Goal: Transaction & Acquisition: Purchase product/service

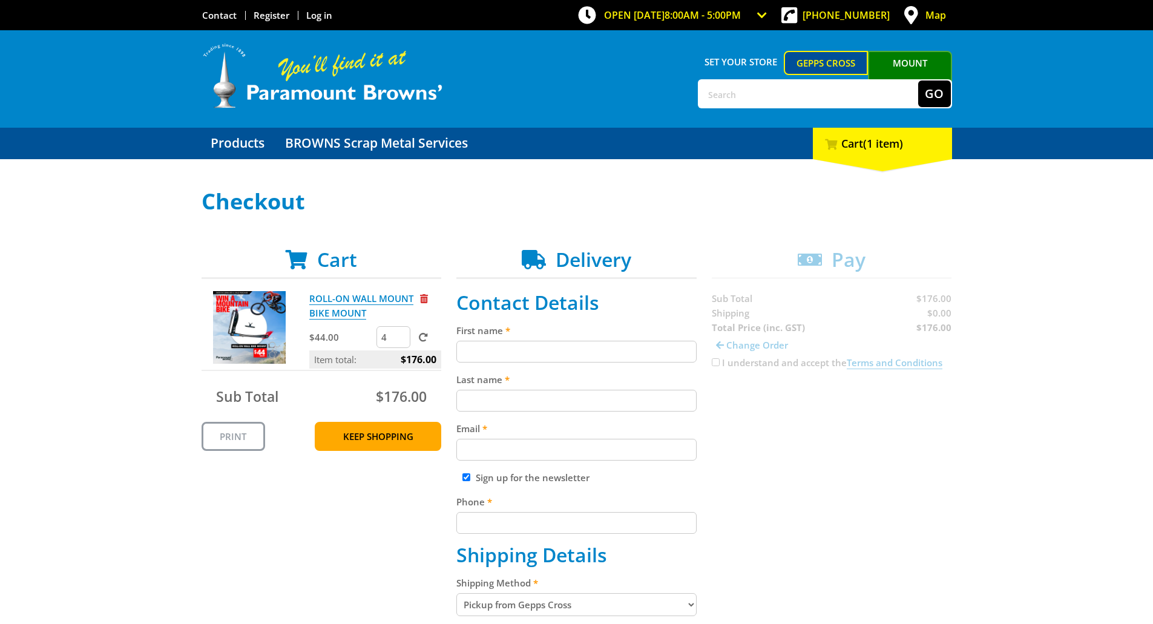
click at [619, 354] on input "First name" at bounding box center [576, 352] width 240 height 22
type input "[PERSON_NAME]"
type input "Valoudis"
type input "[EMAIL_ADDRESS][DOMAIN_NAME]"
type input "0449842225"
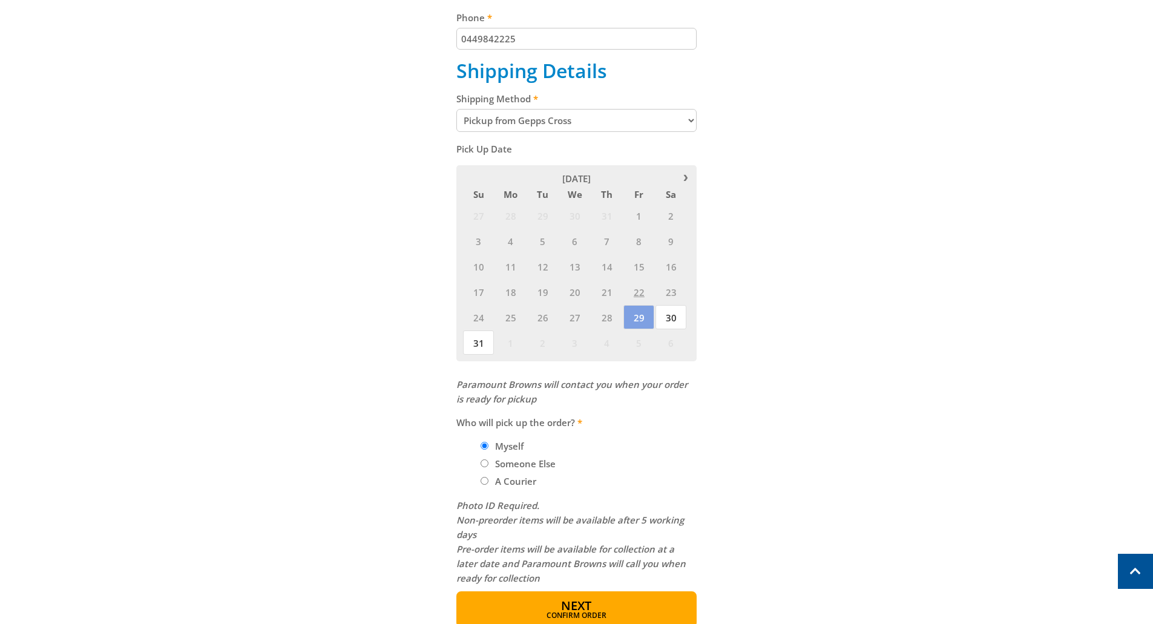
scroll to position [605, 0]
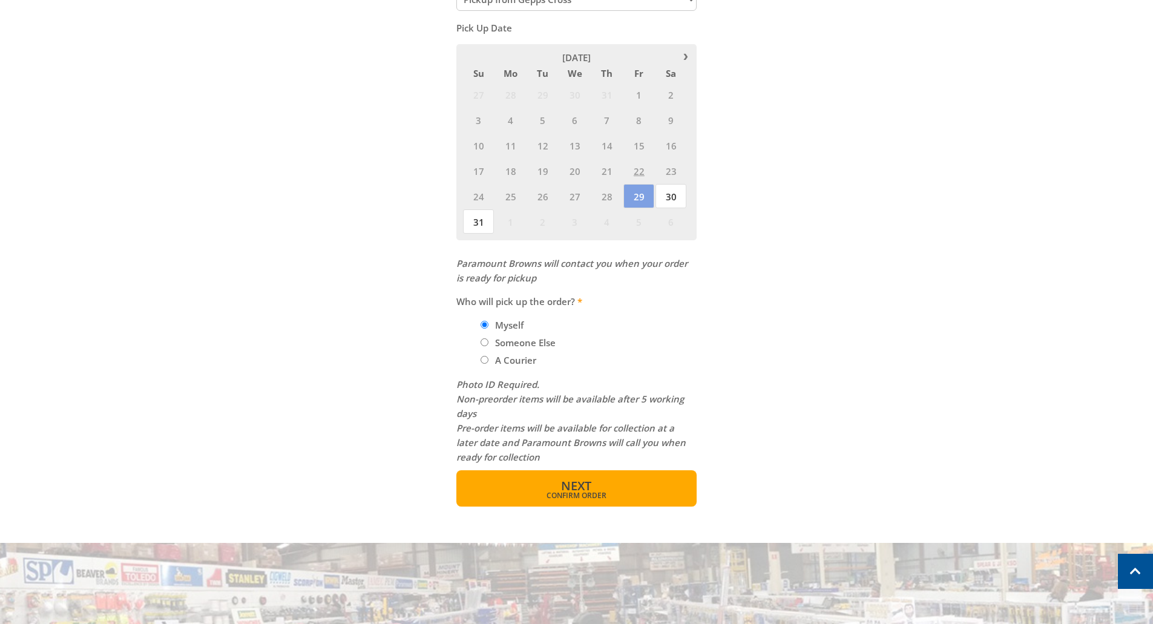
click at [588, 489] on span "Next" at bounding box center [576, 486] width 30 height 16
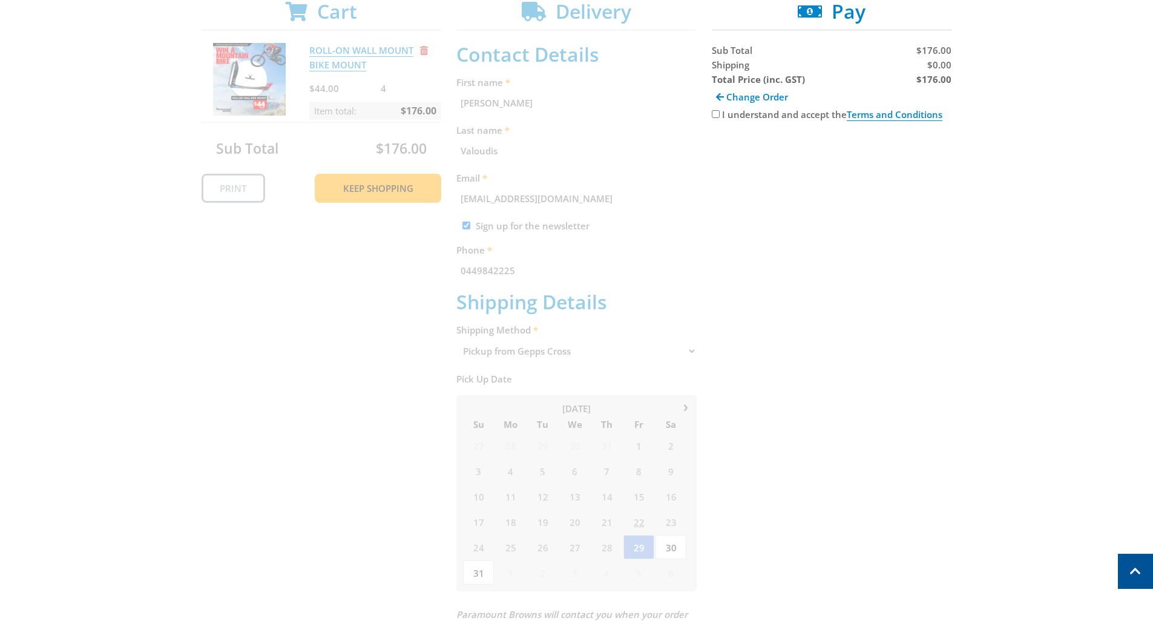
scroll to position [0, 0]
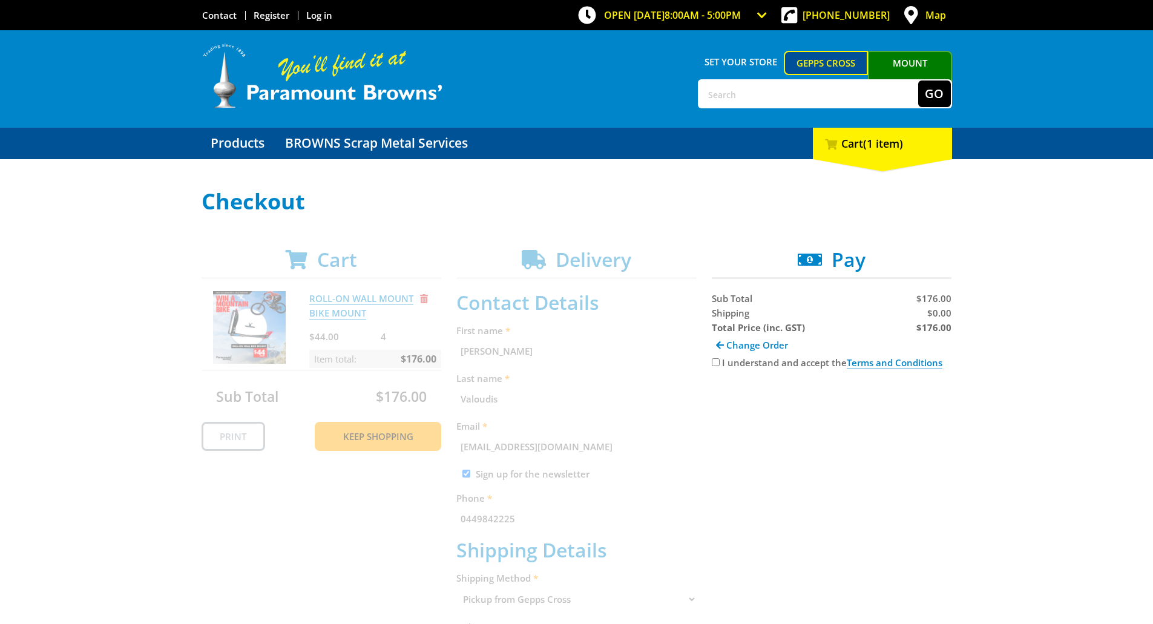
click at [717, 367] on div "I understand and accept the Terms and Conditions" at bounding box center [832, 362] width 240 height 15
click at [716, 361] on input "I understand and accept the Terms and Conditions" at bounding box center [716, 362] width 8 height 8
checkbox input "true"
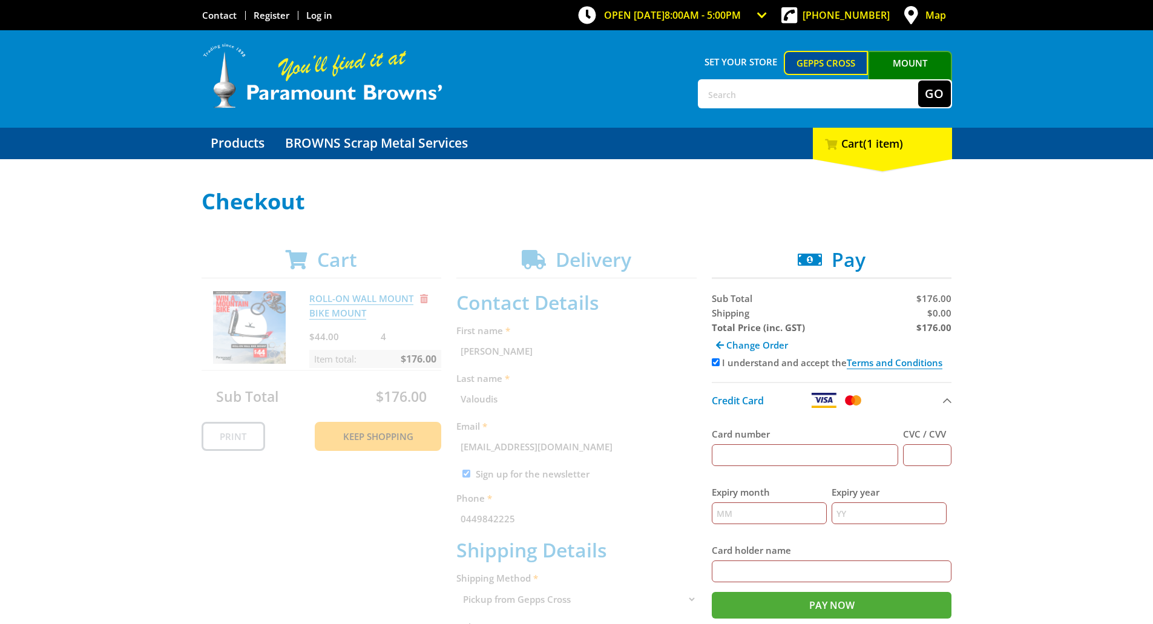
scroll to position [182, 0]
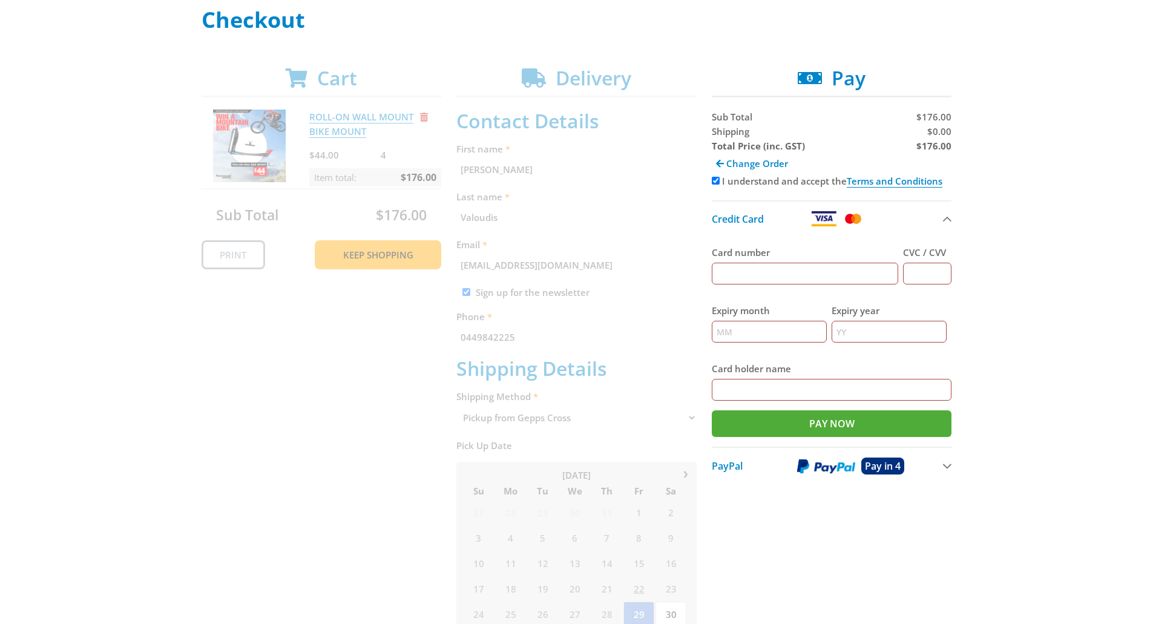
click at [777, 275] on input "Card number" at bounding box center [805, 274] width 187 height 22
type input "[CREDIT_CARD_NUMBER]"
click at [935, 278] on input "CVC / CVV" at bounding box center [927, 274] width 48 height 22
type input "466"
click at [797, 331] on input "Expiry month" at bounding box center [769, 332] width 115 height 22
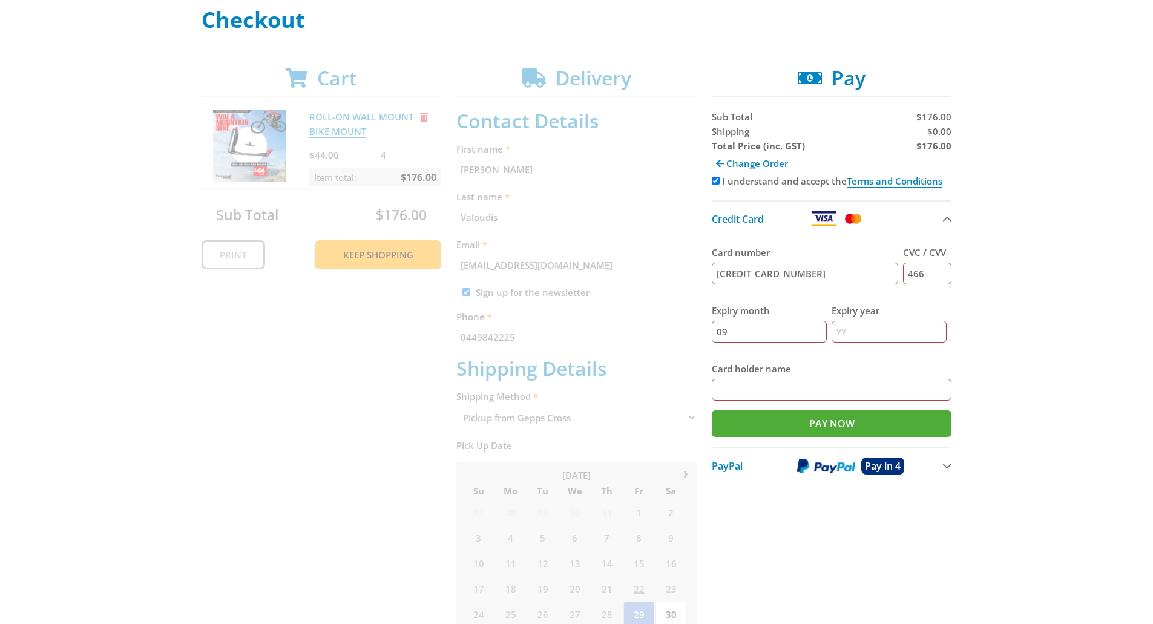
type input "09"
click at [859, 338] on input "Expiry year" at bounding box center [889, 332] width 115 height 22
type input "25"
click at [835, 390] on input "Card holder name" at bounding box center [832, 390] width 240 height 22
type input "[PERSON_NAME]"
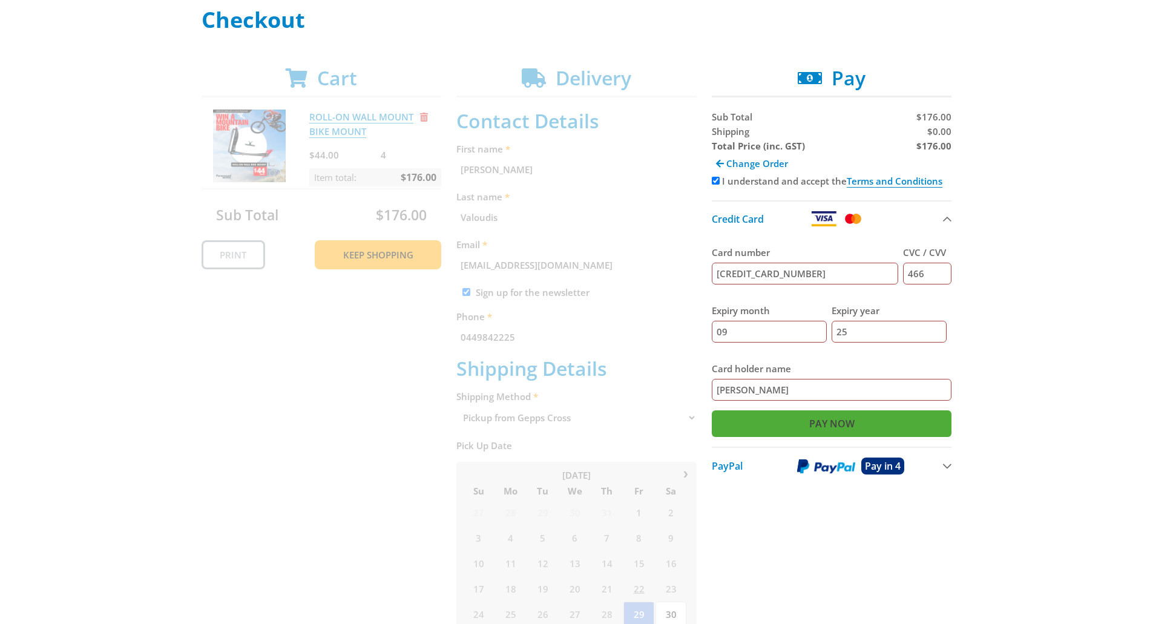
click at [817, 429] on input "Pay Now" at bounding box center [832, 423] width 240 height 27
type input "Paying..."
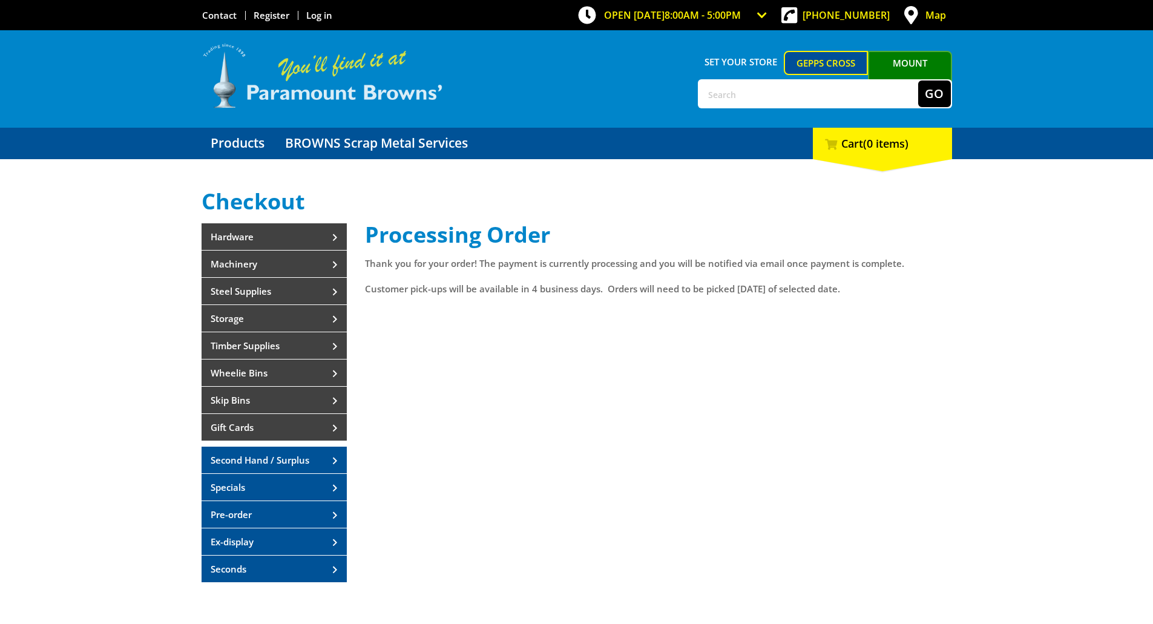
click at [340, 82] on img at bounding box center [323, 75] width 242 height 67
